Goal: Use online tool/utility: Utilize a website feature to perform a specific function

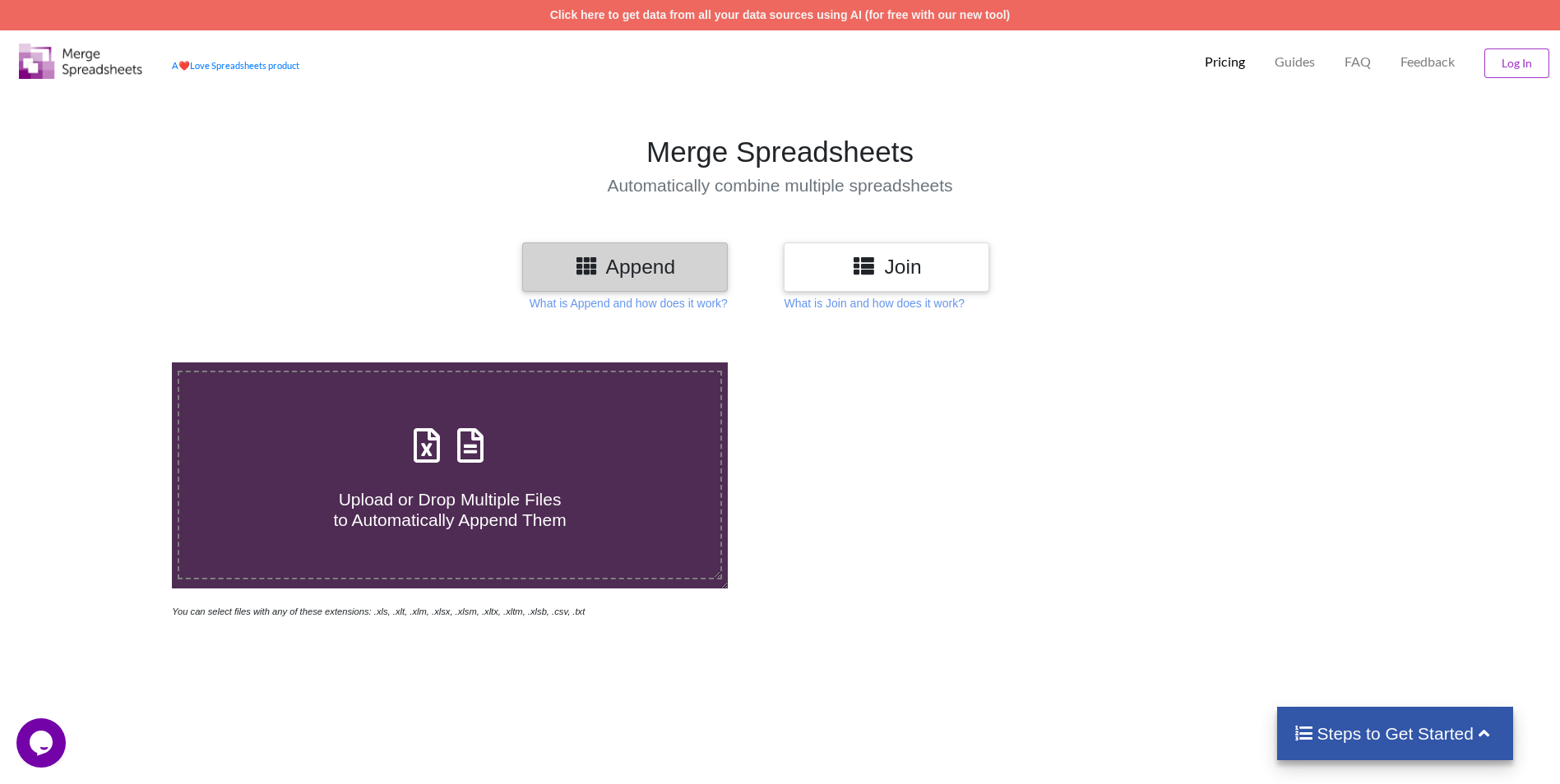
click at [525, 490] on span "Upload or Drop Multiple Files to Automatically Append Them" at bounding box center [449, 509] width 233 height 40
click at [112, 363] on input "Upload or Drop Multiple Files to Automatically Append Them" at bounding box center [112, 363] width 0 height 0
click at [528, 477] on h4 "Upload or Drop Multiple Files to Automatically Append Them" at bounding box center [450, 500] width 542 height 62
click at [112, 363] on input "Upload or Drop Multiple Files to Automatically Append Them" at bounding box center [112, 363] width 0 height 0
type input "C:\fakepath\ips_ql_amazon_pos_[DATE] (3).xlsx"
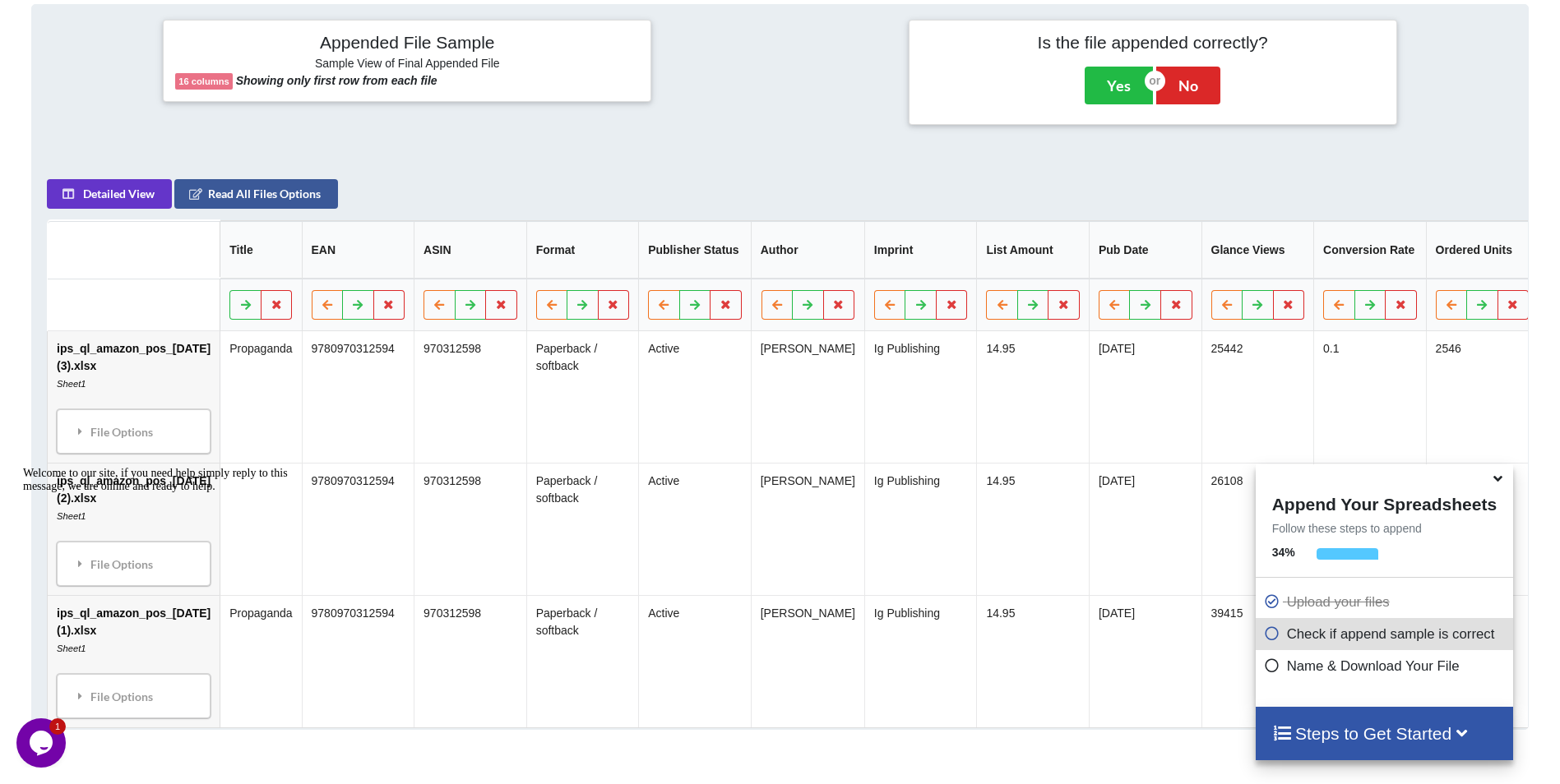
scroll to position [670, 0]
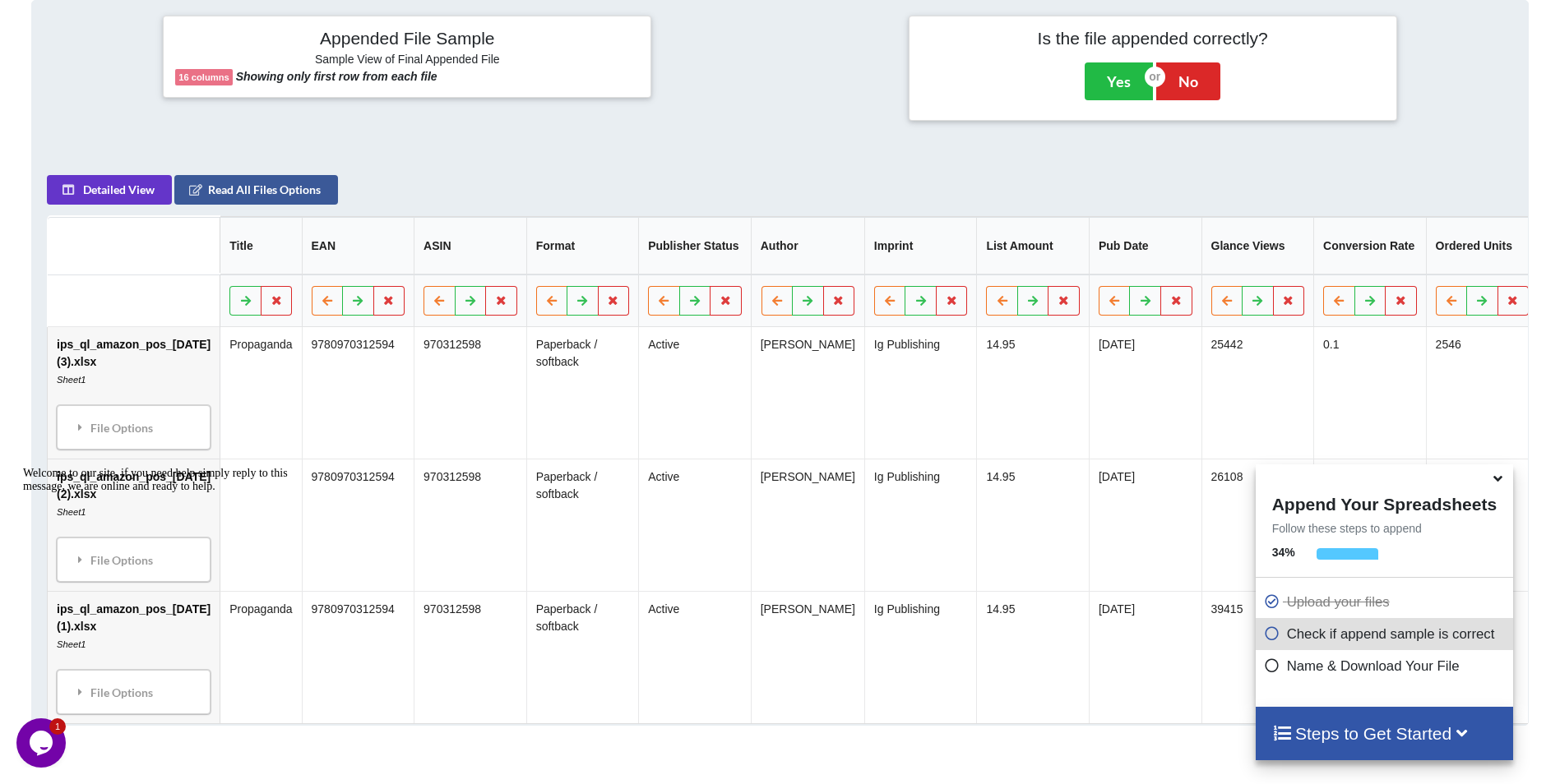
click at [1425, 731] on h4 "Steps to Get Started" at bounding box center [1384, 734] width 224 height 20
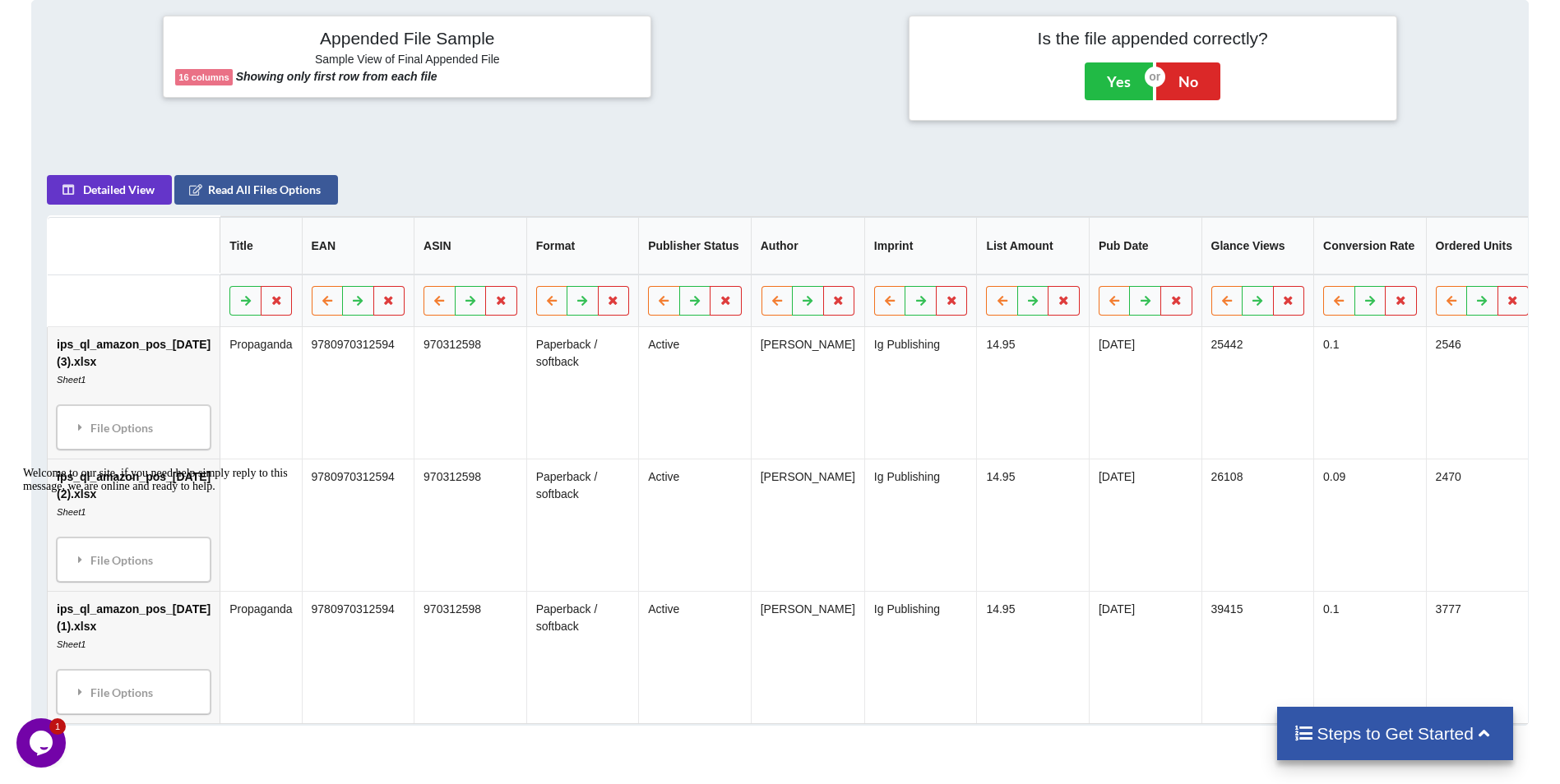
click at [1425, 731] on h4 "Steps to Get Started" at bounding box center [1395, 734] width 203 height 20
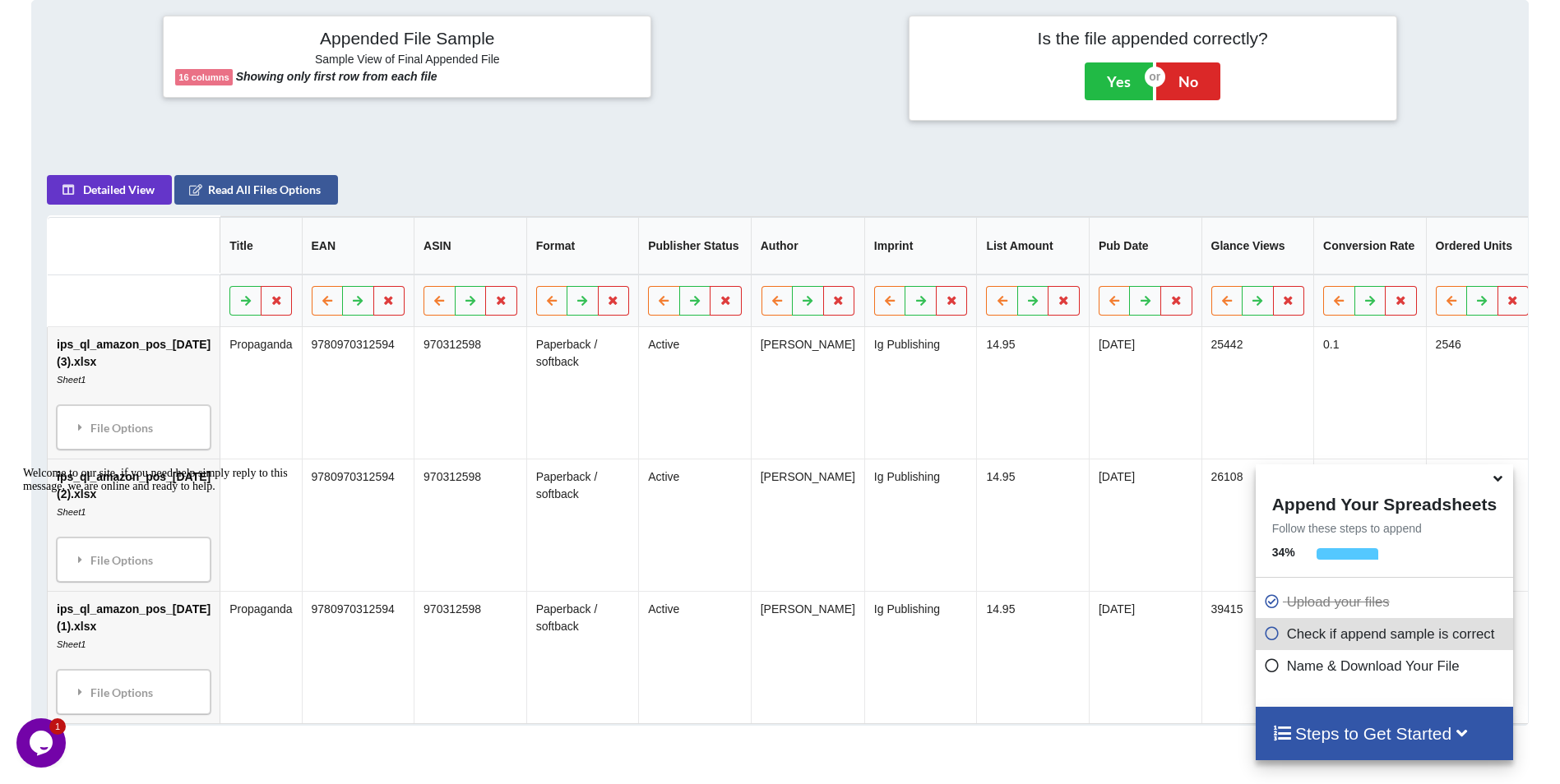
click at [1269, 638] on icon at bounding box center [1272, 631] width 17 height 14
click at [1269, 635] on icon at bounding box center [1272, 631] width 17 height 14
click at [1393, 730] on h4 "Steps to Get Started" at bounding box center [1384, 734] width 224 height 20
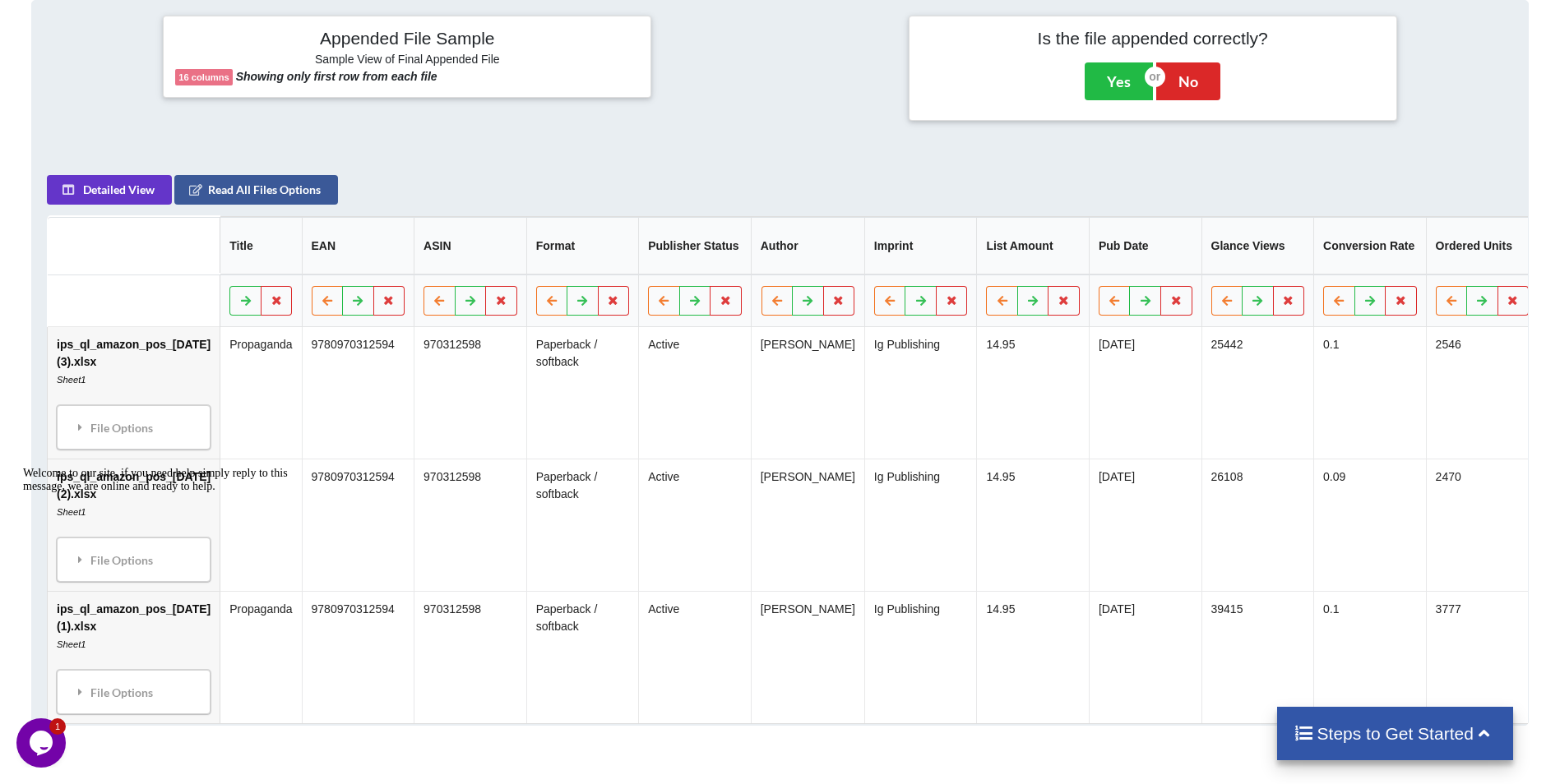
drag, startPoint x: 1393, startPoint y: 730, endPoint x: 1398, endPoint y: 714, distance: 16.8
click at [1392, 733] on h4 "Steps to Get Started" at bounding box center [1395, 734] width 203 height 20
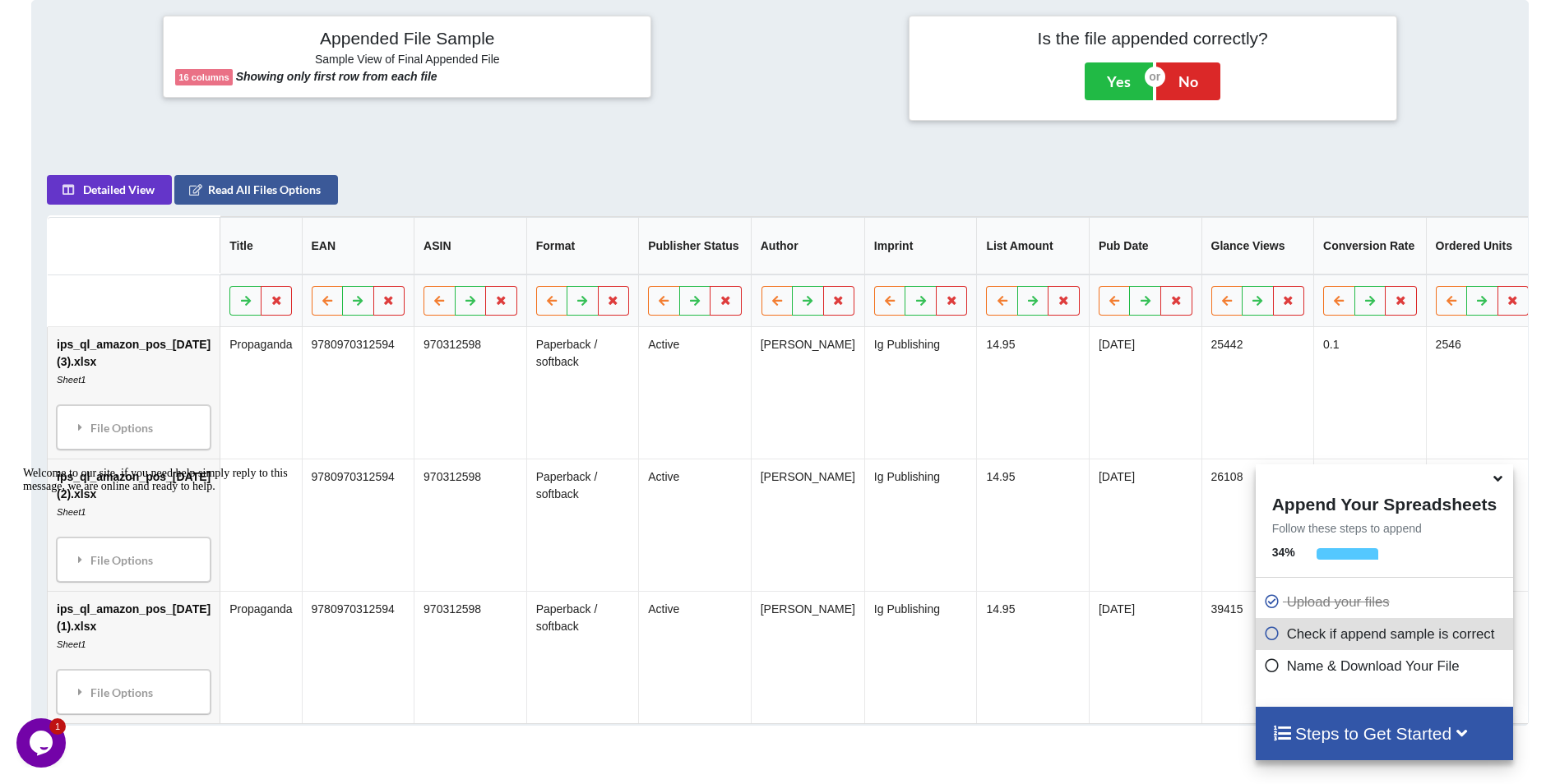
click at [1355, 667] on p "Name & Download Your File" at bounding box center [1386, 666] width 245 height 20
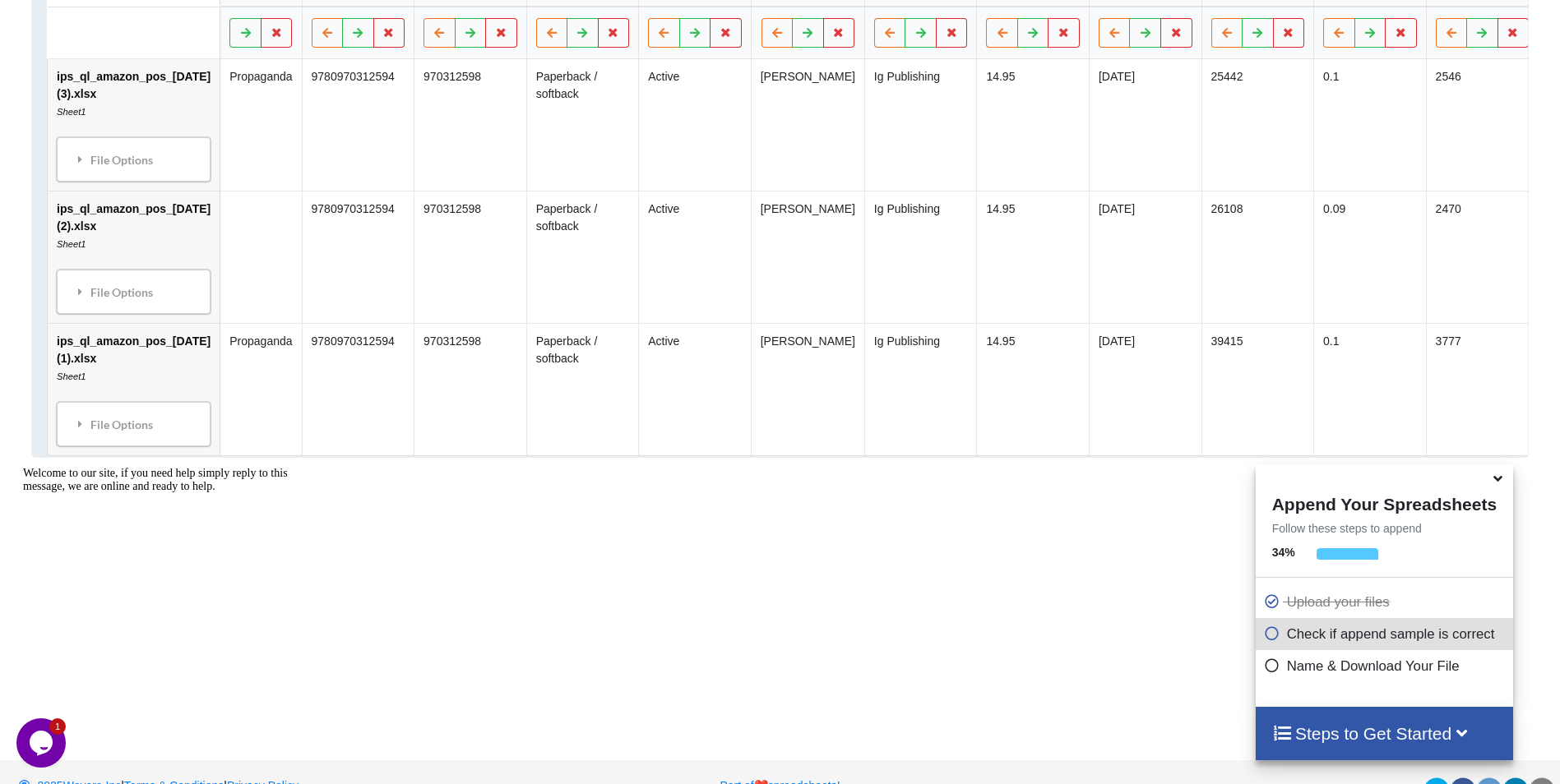
scroll to position [901, 0]
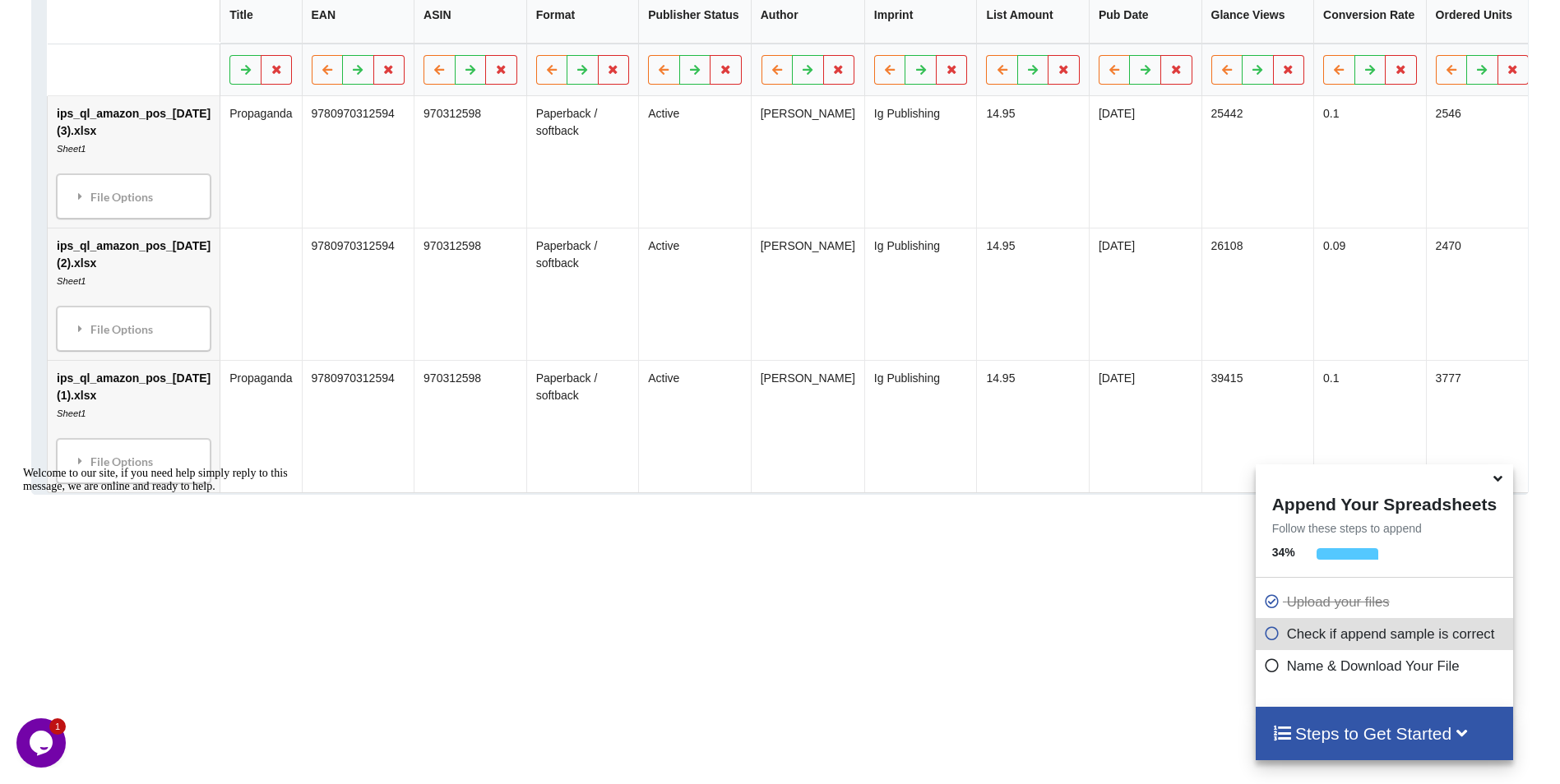
click at [1375, 544] on div "Append Your Spreadsheets Follow these steps to append 34 % Upload your files Ch…" at bounding box center [1384, 586] width 257 height 243
click at [1264, 638] on icon at bounding box center [1272, 631] width 17 height 14
click at [1266, 637] on icon at bounding box center [1272, 631] width 17 height 14
click at [1269, 665] on icon at bounding box center [1272, 663] width 17 height 14
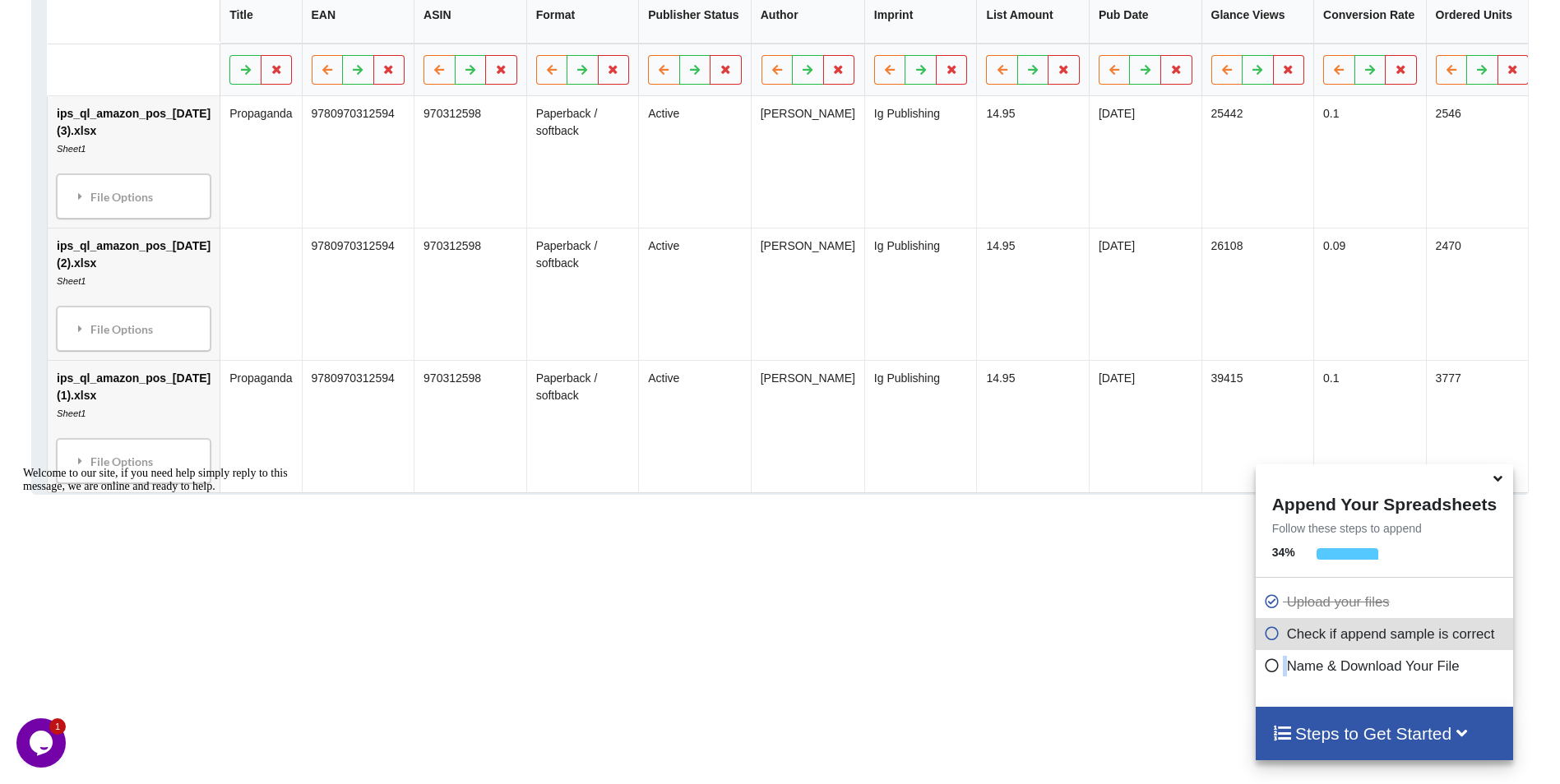
click at [1269, 665] on icon at bounding box center [1272, 663] width 17 height 14
click at [1274, 728] on icon at bounding box center [1282, 733] width 20 height 17
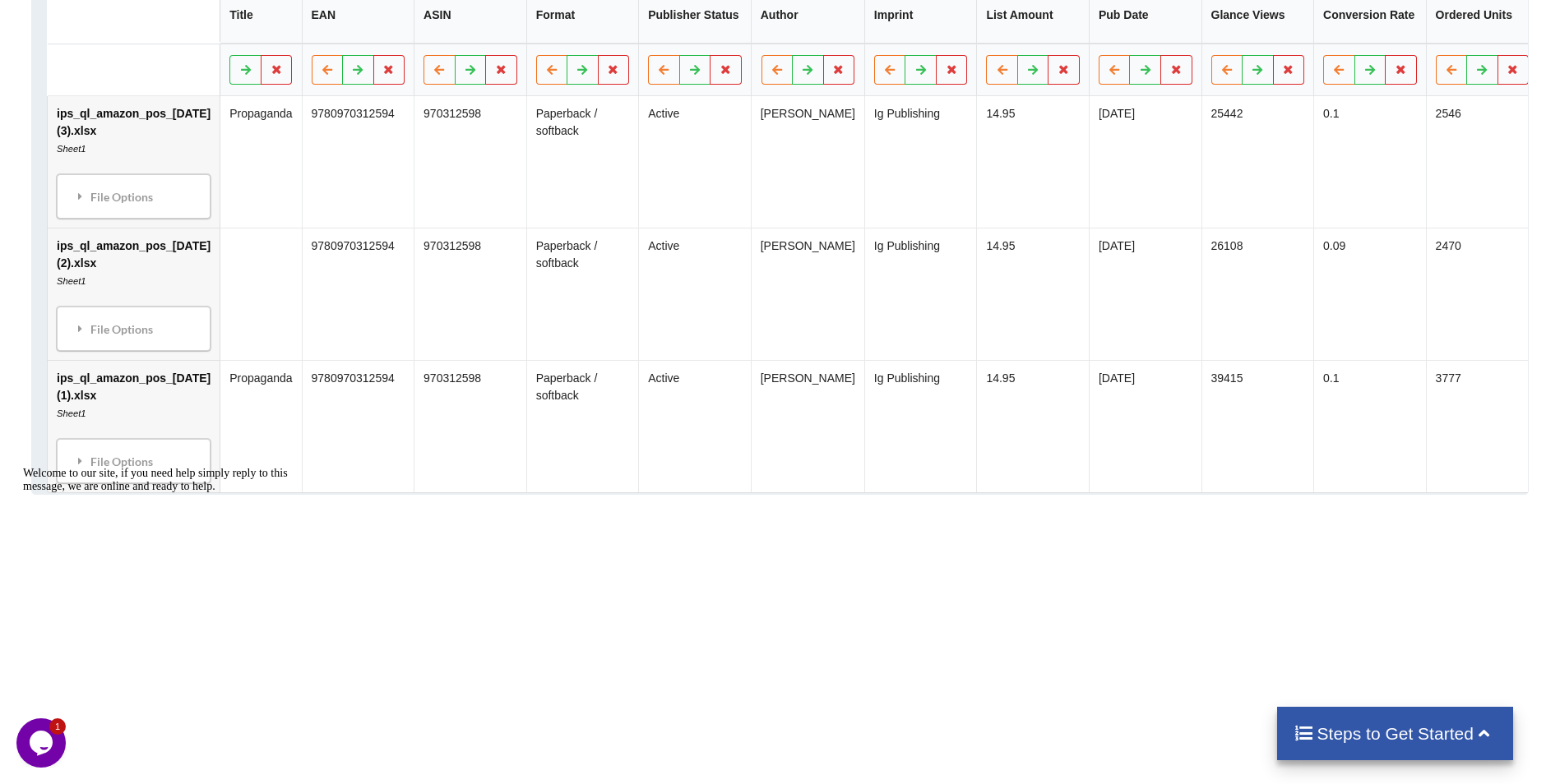
click at [1278, 724] on div "Steps to Get Started" at bounding box center [1395, 734] width 236 height 53
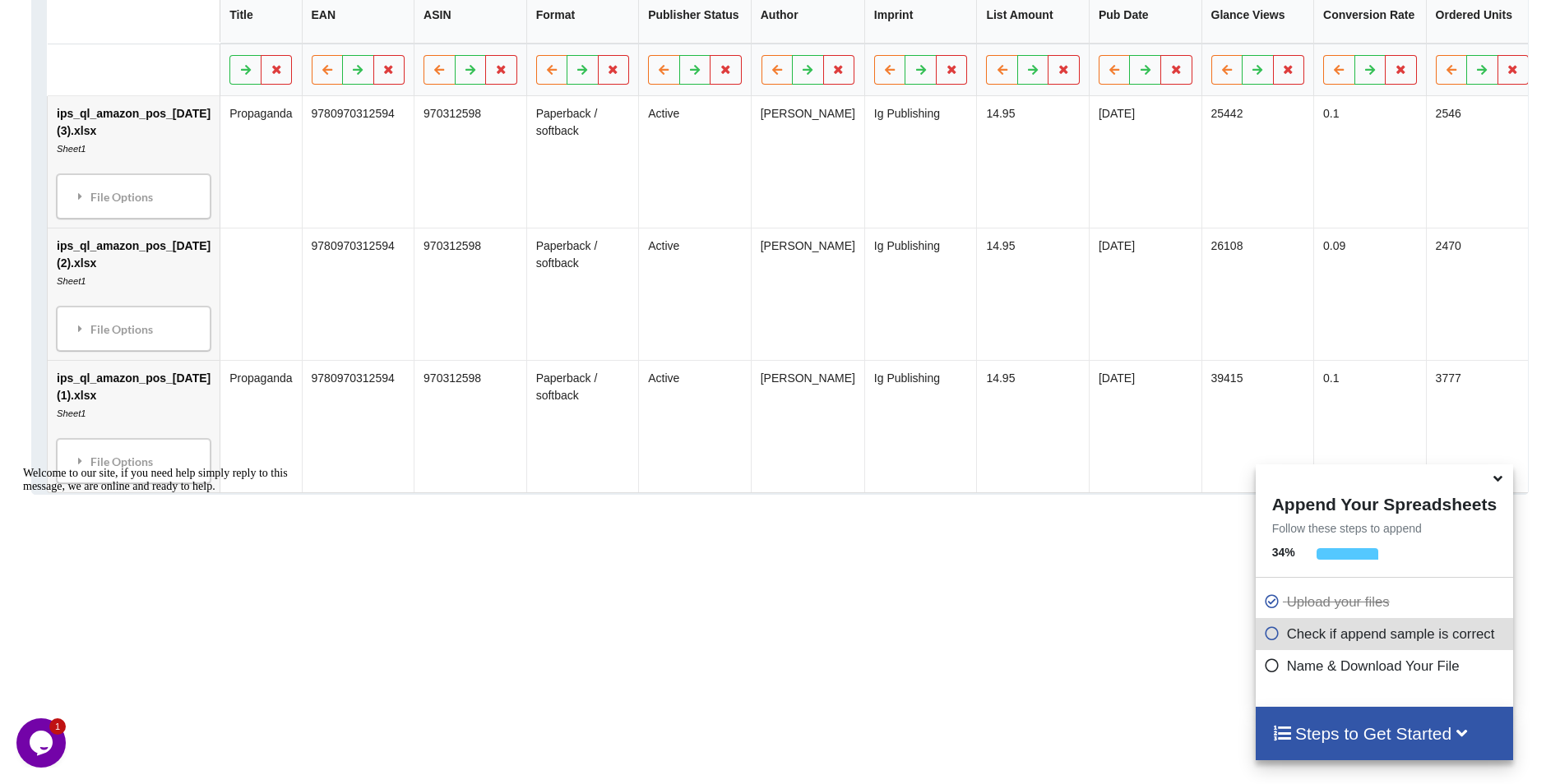
scroll to position [984, 0]
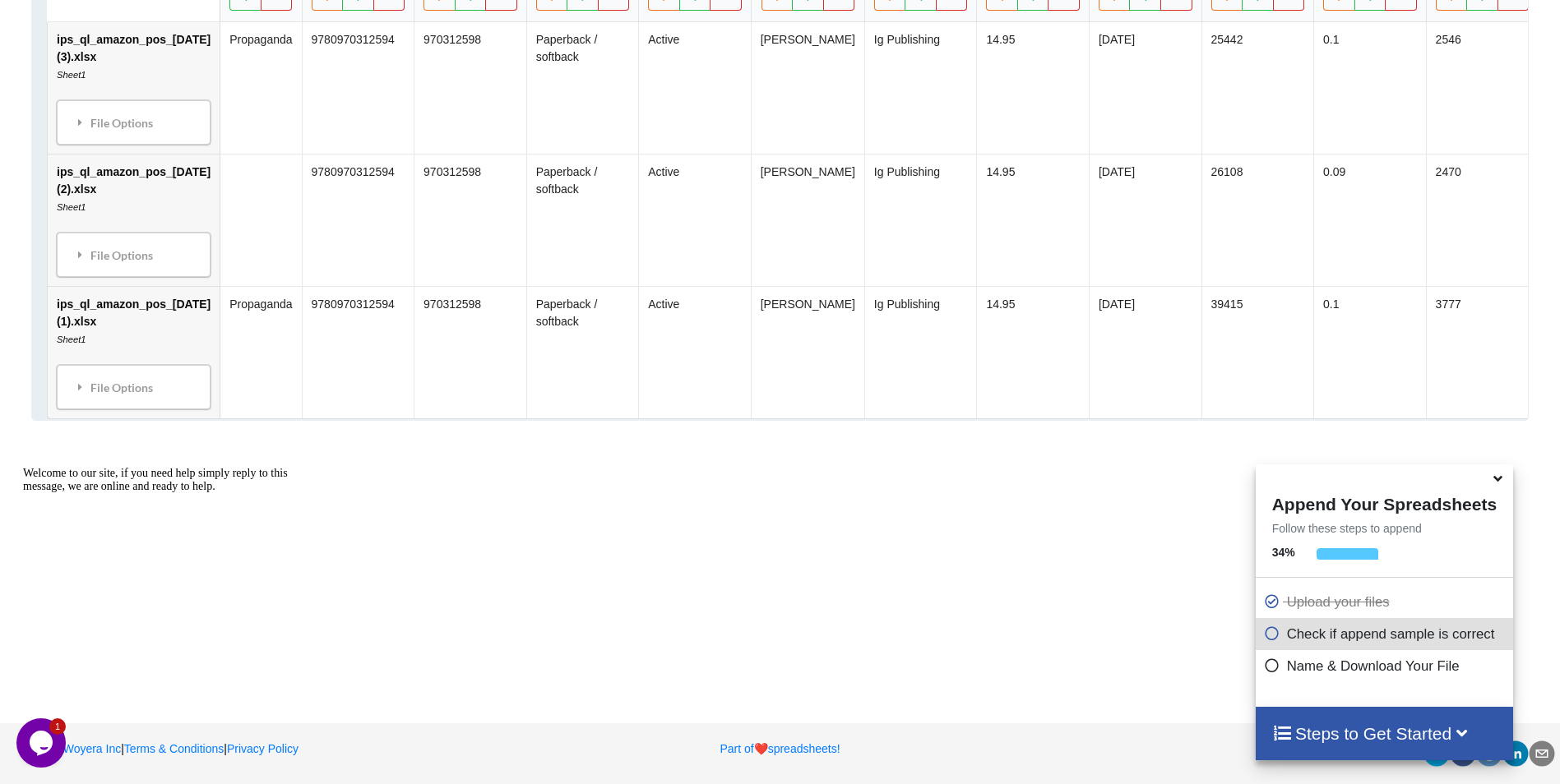
click at [1349, 514] on h4 "Append Your Spreadsheets" at bounding box center [1384, 502] width 257 height 24
click at [1330, 548] on div "Append Your Spreadsheets Follow these steps to append 34 % Upload your files Ch…" at bounding box center [1384, 586] width 257 height 243
click at [1269, 624] on div "Check if append sample is correct" at bounding box center [1384, 634] width 257 height 32
click at [1269, 632] on icon at bounding box center [1272, 631] width 17 height 14
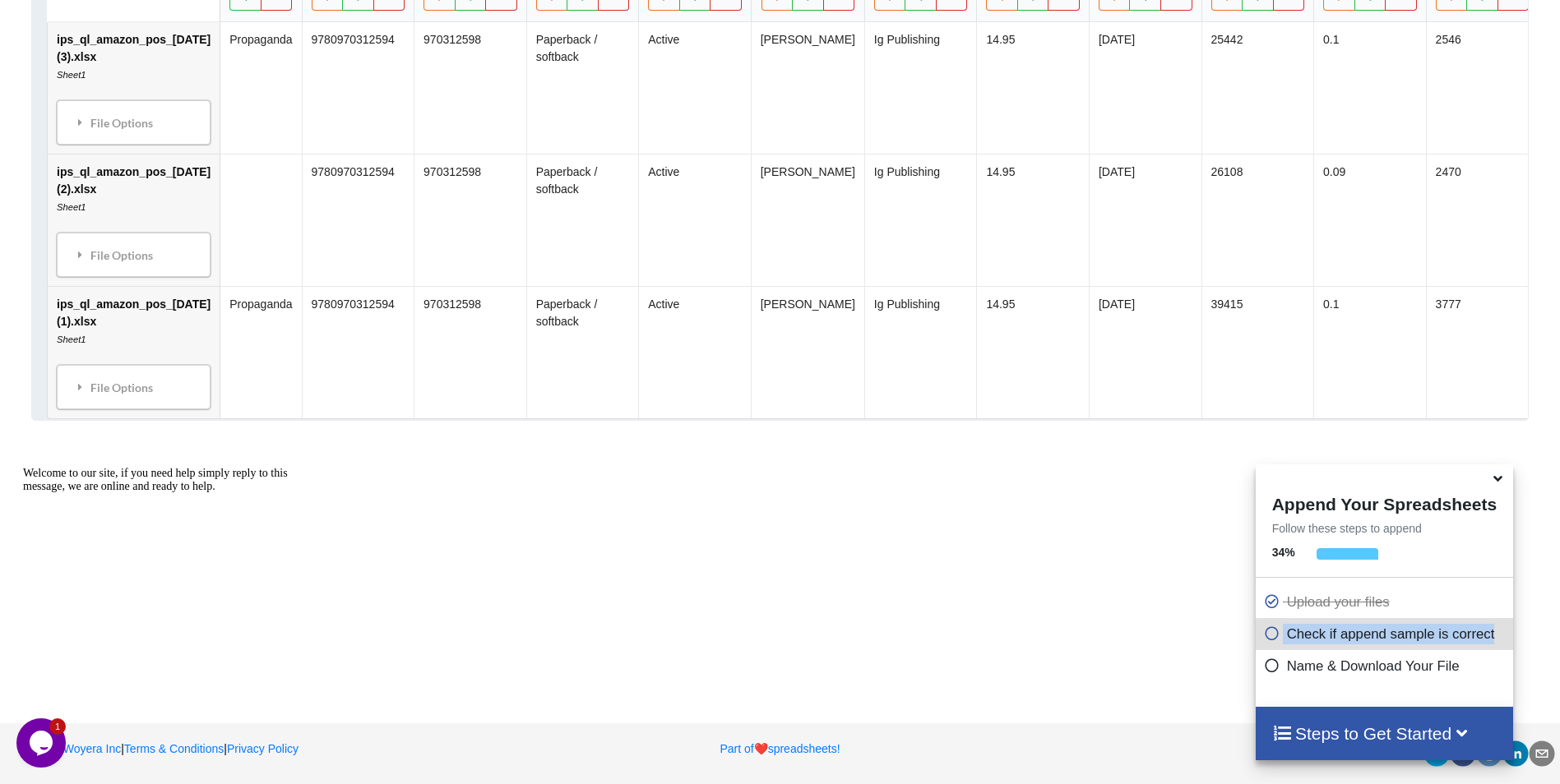
click at [1269, 631] on icon at bounding box center [1272, 631] width 17 height 14
drag, startPoint x: 1269, startPoint y: 631, endPoint x: 1462, endPoint y: 572, distance: 201.8
click at [1462, 572] on div at bounding box center [1408, 563] width 181 height 29
